Goal: Find specific page/section: Find specific page/section

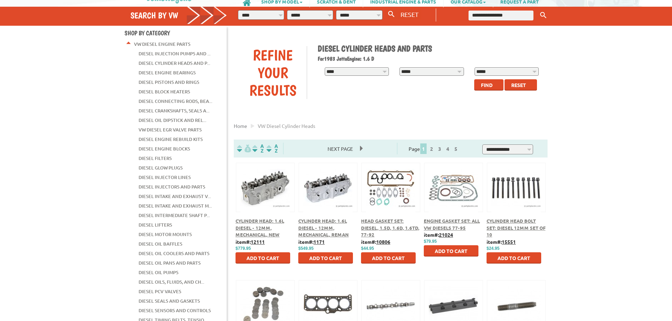
scroll to position [35, 0]
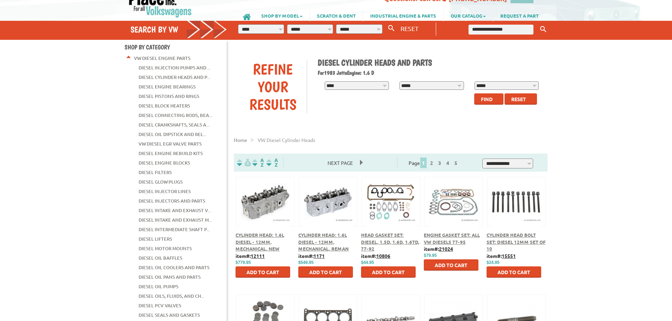
click at [168, 206] on link "Diesel Intake and Exhaust V..." at bounding box center [174, 210] width 72 height 9
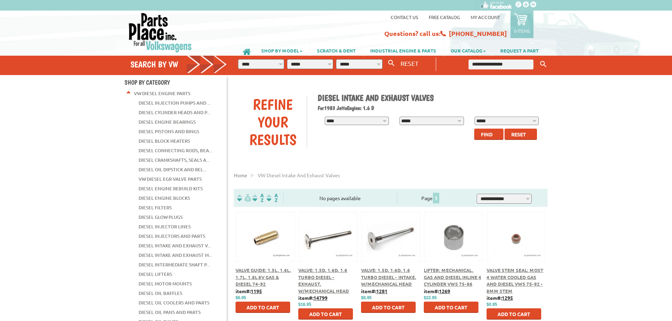
click at [320, 236] on button at bounding box center [327, 236] width 45 height 12
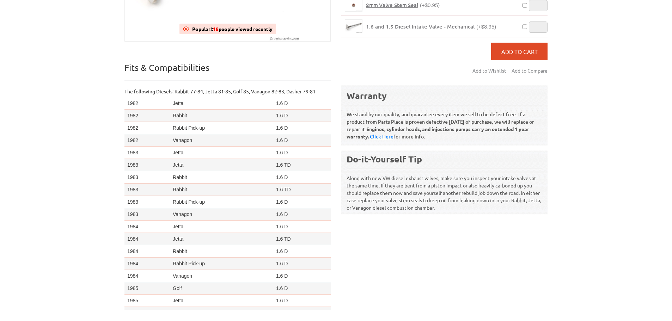
scroll to position [159, 0]
